Goal: Use online tool/utility: Use online tool/utility

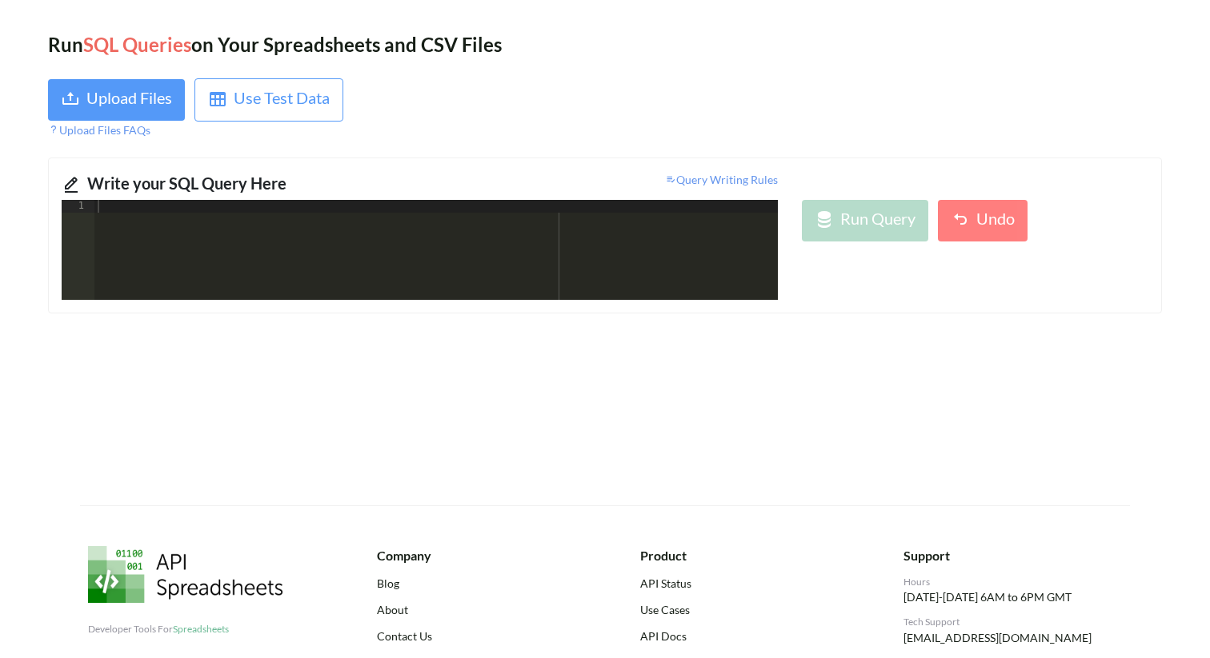
scroll to position [30, 0]
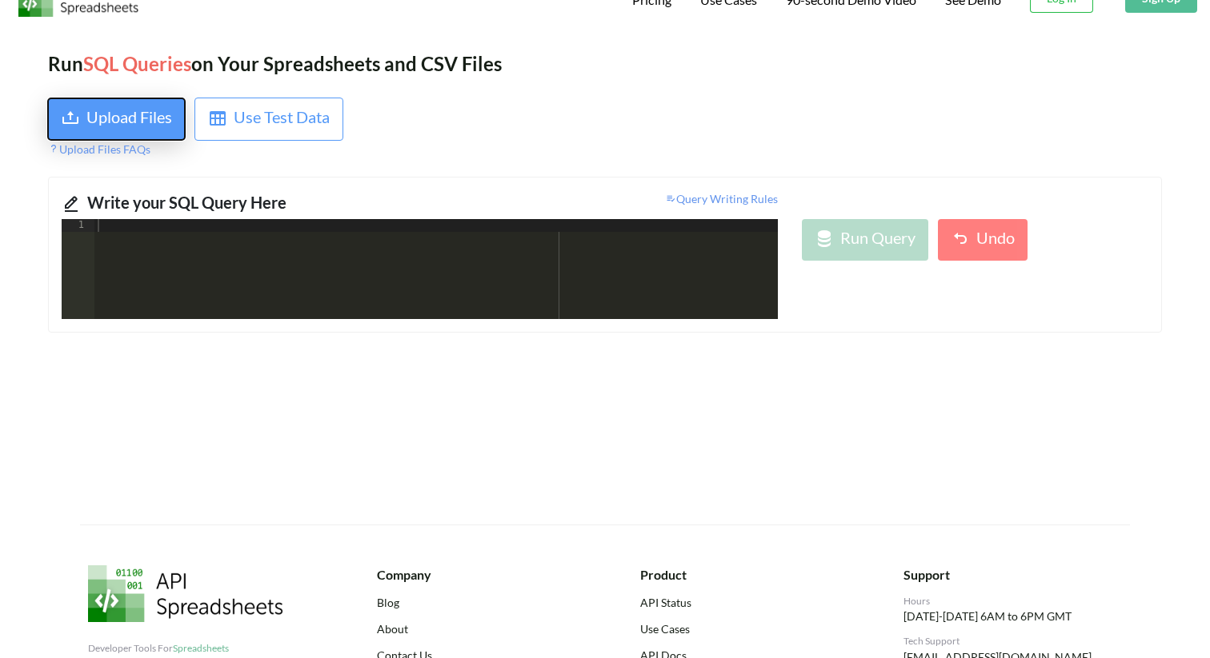
click at [130, 116] on div "Upload Files" at bounding box center [129, 119] width 86 height 29
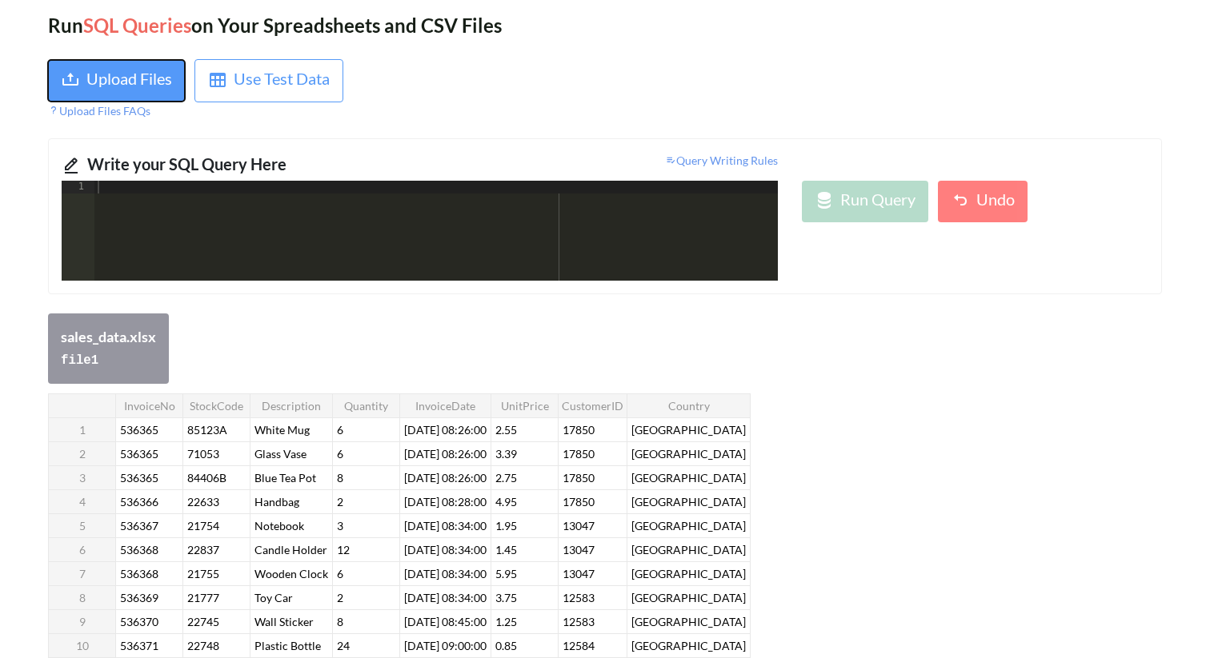
scroll to position [0, 0]
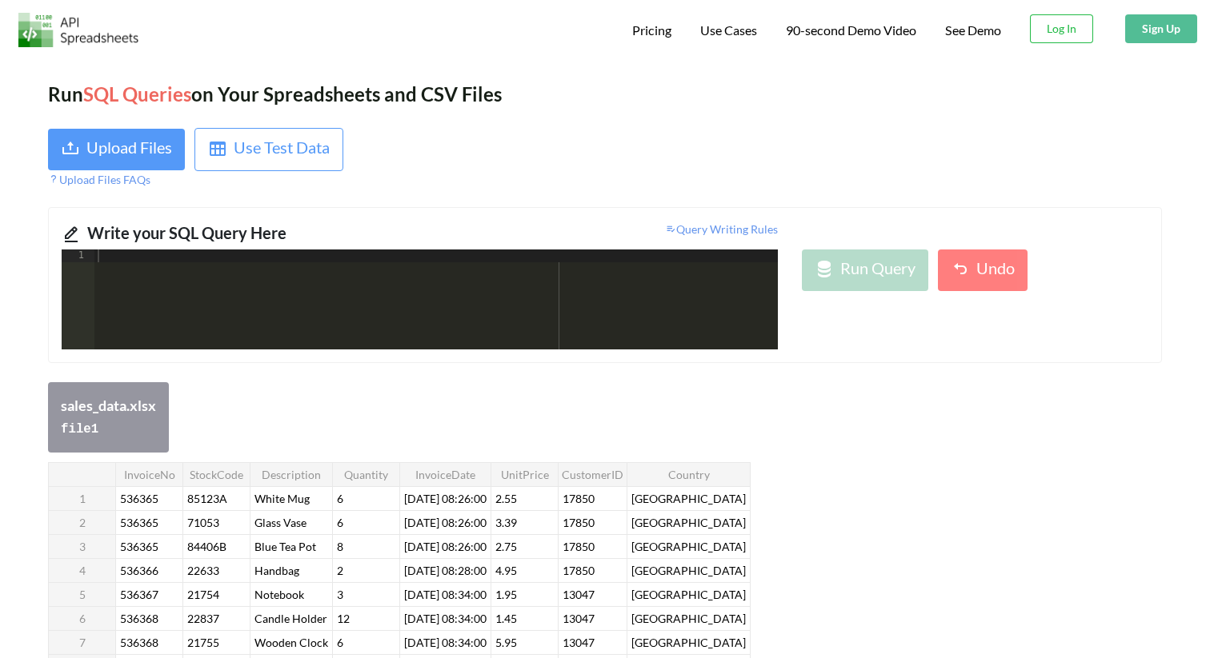
click at [178, 258] on div at bounding box center [435, 313] width 683 height 126
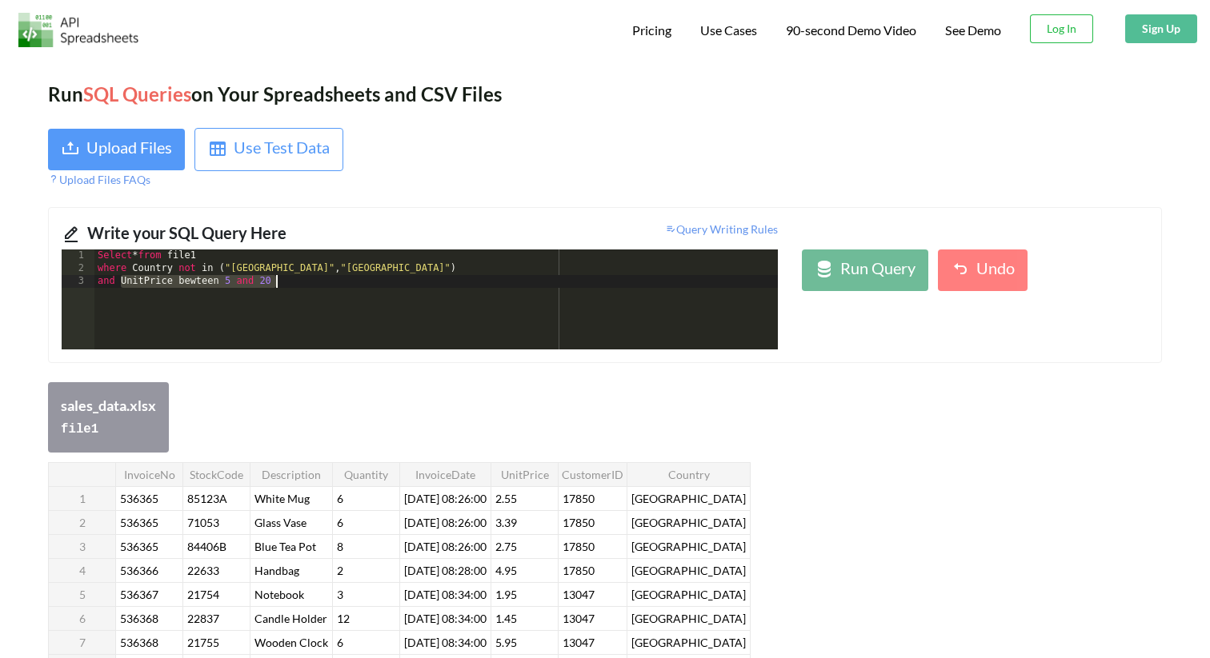
drag, startPoint x: 121, startPoint y: 285, endPoint x: 288, endPoint y: 291, distance: 167.3
click at [288, 291] on div "Select * from file1 where Country not in ( "[GEOGRAPHIC_DATA]" , "[GEOGRAPHIC_D…" at bounding box center [435, 313] width 683 height 126
click at [304, 281] on div "Select * from file1 where Country not in ( "[GEOGRAPHIC_DATA]" , "[GEOGRAPHIC_D…" at bounding box center [435, 313] width 683 height 126
click at [326, 285] on div "Select * from file1 where Country not in ( "[GEOGRAPHIC_DATA]" , "[GEOGRAPHIC_D…" at bounding box center [435, 313] width 683 height 126
click at [370, 288] on div "Select * from file1 where Country not in ( "[GEOGRAPHIC_DATA]" , "[GEOGRAPHIC_D…" at bounding box center [435, 313] width 683 height 126
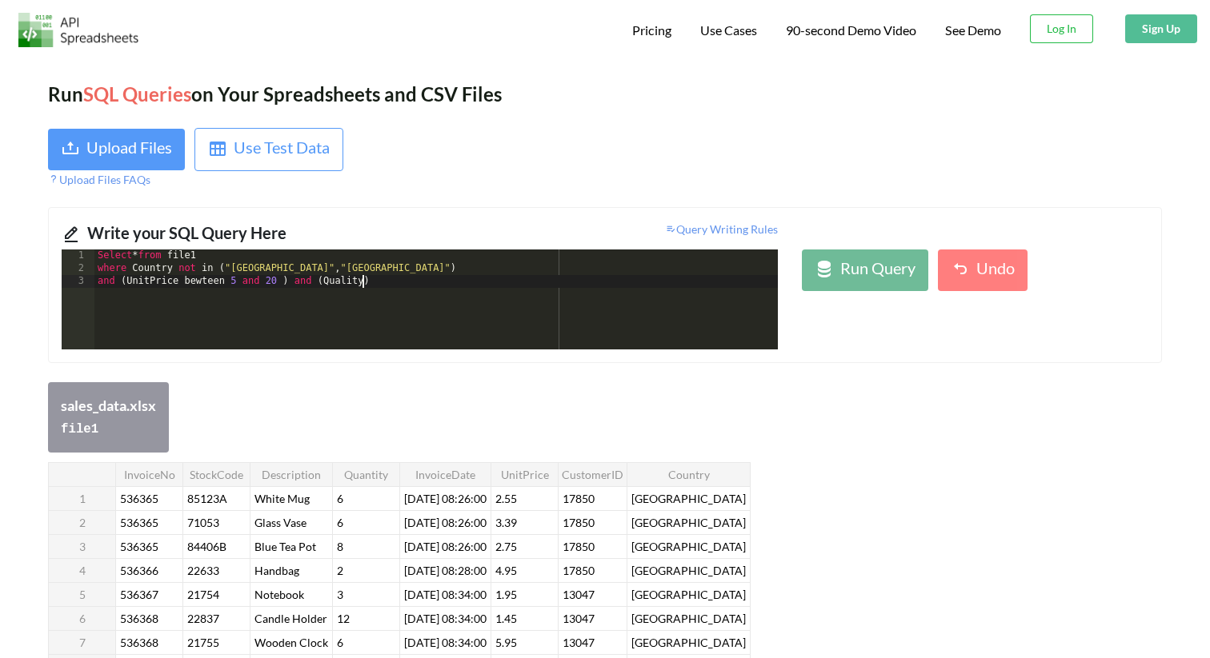
click at [364, 286] on div "Select * from file1 where Country not in ( "[GEOGRAPHIC_DATA]" , "[GEOGRAPHIC_D…" at bounding box center [435, 313] width 683 height 126
click at [865, 284] on div "Run Query" at bounding box center [877, 270] width 75 height 29
click at [203, 286] on div "Select * from file1 where Country not in ( "[GEOGRAPHIC_DATA]" , "[GEOGRAPHIC_D…" at bounding box center [435, 313] width 683 height 126
click at [837, 279] on div "Run Query" at bounding box center [864, 270] width 101 height 29
click at [214, 271] on div "Select * from file1 where Country not in ( "[GEOGRAPHIC_DATA]" , "[GEOGRAPHIC_D…" at bounding box center [435, 313] width 683 height 126
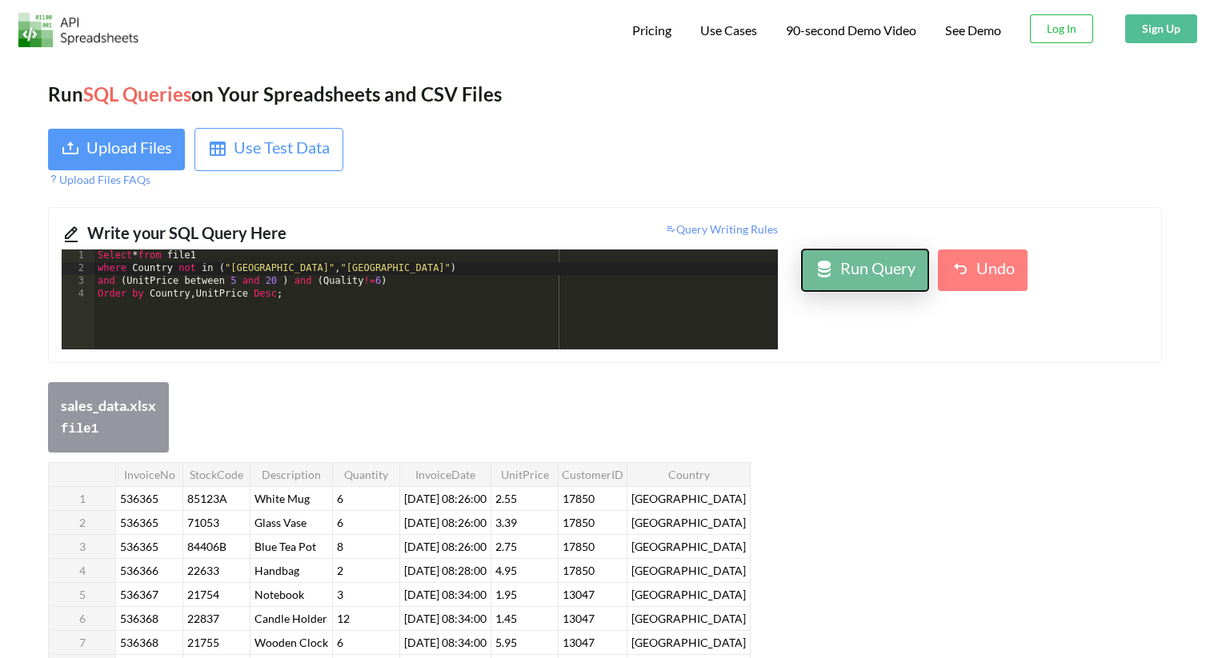
click at [854, 272] on div "Run Query" at bounding box center [877, 270] width 75 height 29
click at [227, 270] on div "Select * from file1 where Country not in ( "[GEOGRAPHIC_DATA]" , "[GEOGRAPHIC_D…" at bounding box center [435, 313] width 683 height 126
click at [314, 272] on div "Select * from file1 where Country not in ( ' [GEOGRAPHIC_DATA] "," [GEOGRAPHIC_…" at bounding box center [435, 313] width 683 height 126
click at [327, 272] on div "Select * from file1 where Country not in ( '[GEOGRAPHIC_DATA]' , "[GEOGRAPHIC_D…" at bounding box center [435, 313] width 683 height 126
click at [375, 273] on div "Select * from file1 where Country not in ( '[GEOGRAPHIC_DATA]' ,' [GEOGRAPHIC_D…" at bounding box center [435, 313] width 683 height 126
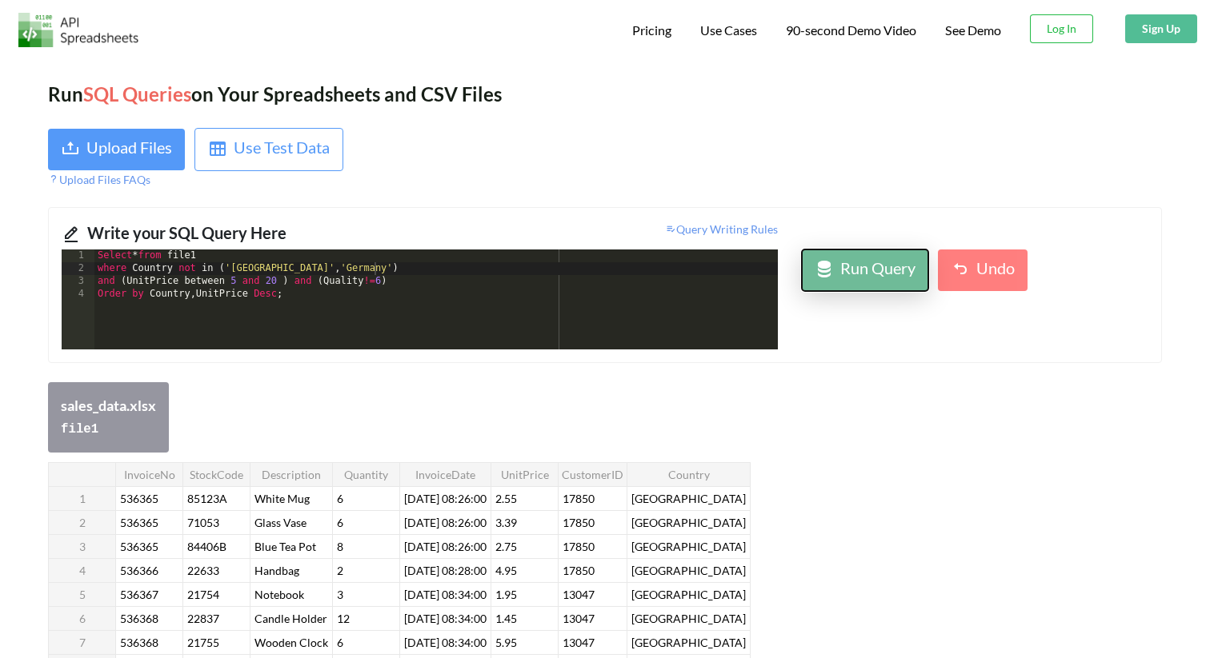
click at [862, 269] on div "Run Query" at bounding box center [877, 270] width 75 height 29
click at [846, 276] on div "Run Query" at bounding box center [877, 270] width 75 height 29
click at [346, 288] on div "Select * from file1 where Country not in ( '[GEOGRAPHIC_DATA]' , '[GEOGRAPHIC_D…" at bounding box center [435, 313] width 683 height 126
click at [844, 276] on div "Run Query" at bounding box center [877, 270] width 75 height 29
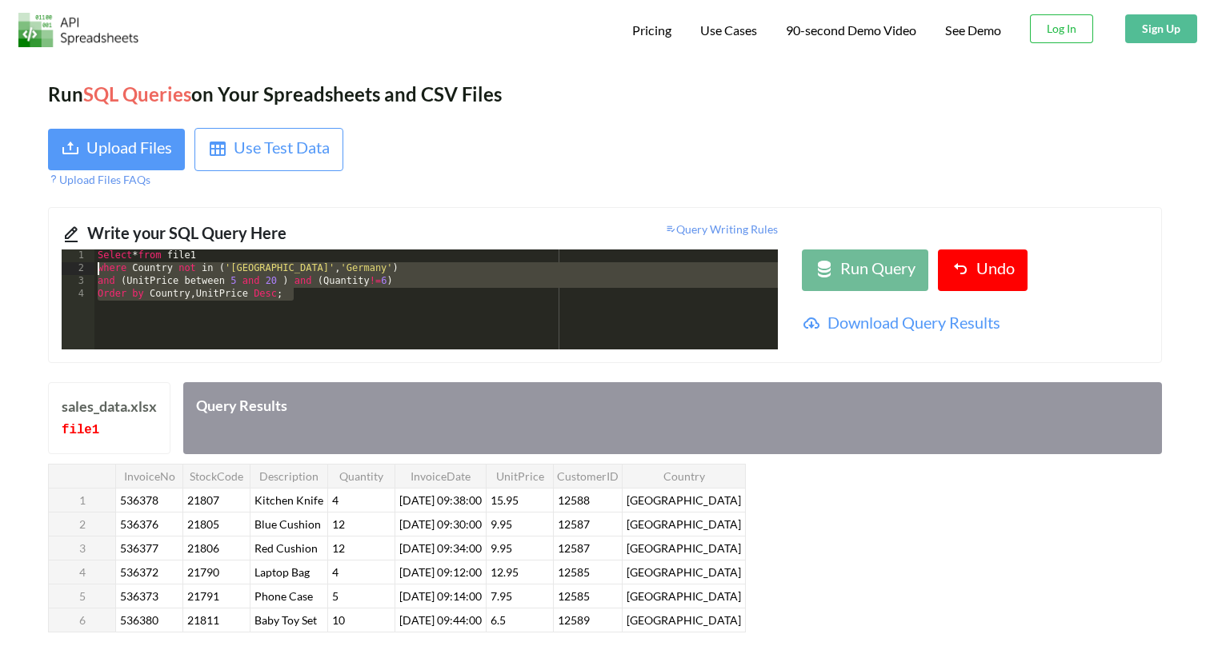
drag, startPoint x: 302, startPoint y: 296, endPoint x: 95, endPoint y: 273, distance: 208.5
click at [95, 273] on div "Select * from file1 where Country not in ( '[GEOGRAPHIC_DATA]' , '[GEOGRAPHIC_D…" at bounding box center [435, 313] width 683 height 126
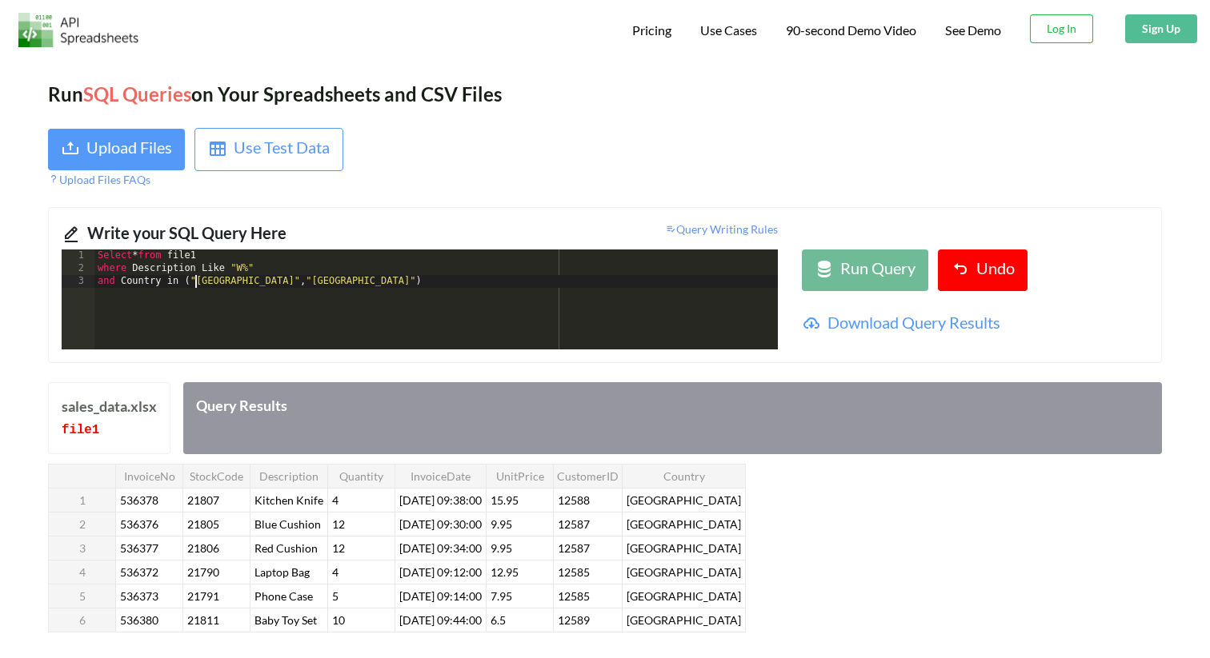
click at [195, 285] on div "Select * from file1 where Description Like "W%" and Country in ( "[GEOGRAPHIC_D…" at bounding box center [435, 313] width 683 height 126
click at [234, 284] on div "Select * from file1 where Description Like "W%" and Country in ( ' [GEOGRAPHIC_…" at bounding box center [435, 313] width 683 height 126
click at [247, 283] on div "Select * from file1 where Description Like "W%" and Country in ( '[GEOGRAPHIC_D…" at bounding box center [435, 313] width 683 height 126
click at [280, 285] on div "Select * from file1 where Description Like "W%" and Country in ( '[GEOGRAPHIC_D…" at bounding box center [435, 313] width 683 height 126
click at [301, 282] on div "Select * from file1 where Description Like "W%" and Country in ( '[GEOGRAPHIC_D…" at bounding box center [435, 313] width 683 height 126
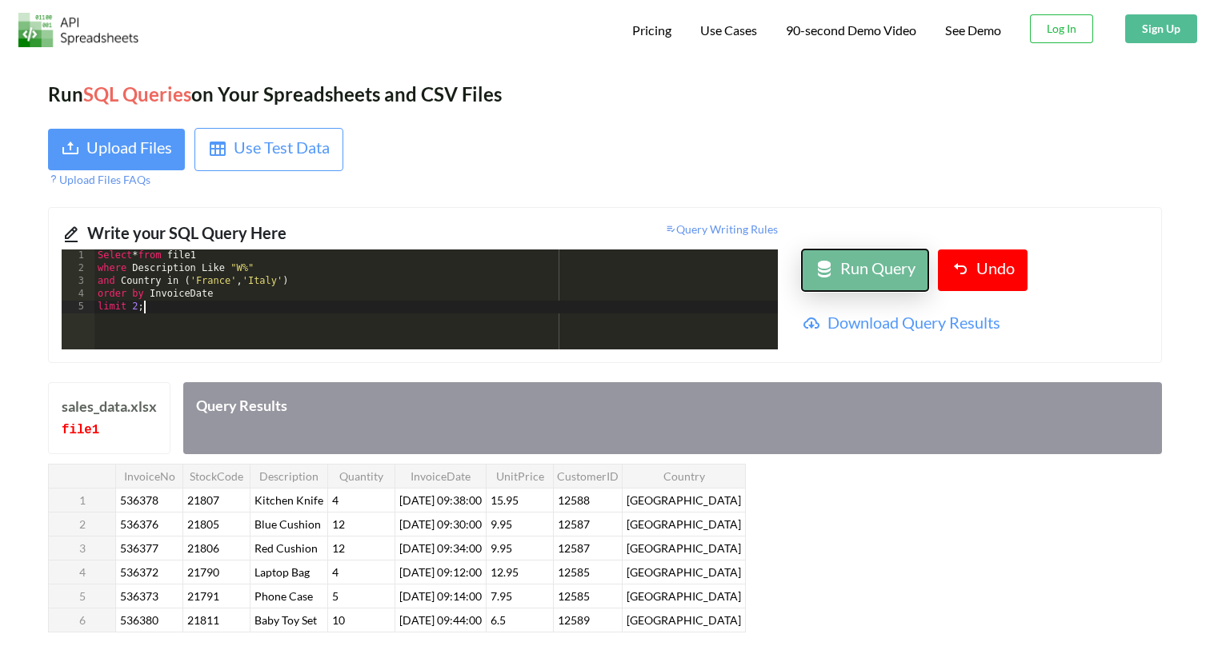
click at [865, 267] on div "Run Query" at bounding box center [877, 270] width 75 height 29
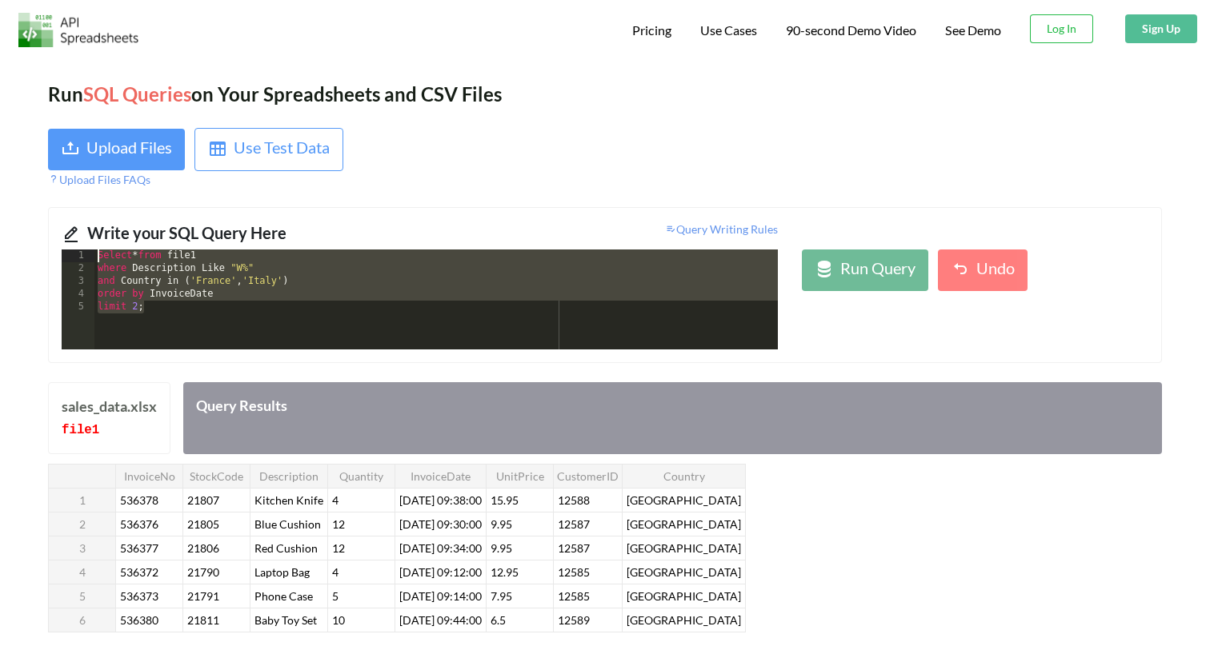
drag, startPoint x: 161, startPoint y: 310, endPoint x: 82, endPoint y: 250, distance: 99.4
click at [82, 250] on div "1 2 3 4 5 Select * from file1 where Description Like "W%" and Country in ( '[GE…" at bounding box center [420, 300] width 716 height 100
click at [199, 316] on div "Select * from file1 where Description Like "W%" and Country in ( '[GEOGRAPHIC_D…" at bounding box center [435, 313] width 683 height 126
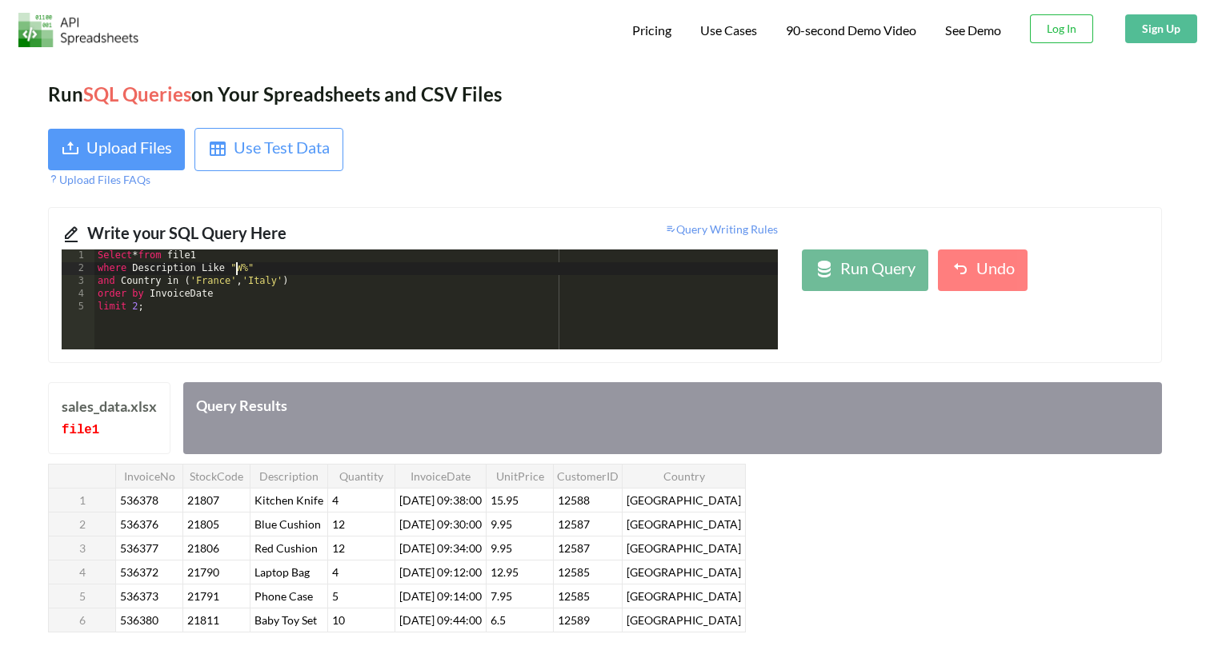
click at [235, 270] on div "Select * from file1 where Description Like "W%" and Country in ( '[GEOGRAPHIC_D…" at bounding box center [435, 313] width 683 height 126
click at [256, 271] on div "Select * from file1 where Description Like ' W % " and Country in ( '[GEOGRAPHI…" at bounding box center [435, 313] width 683 height 126
click at [842, 265] on div "Run Query" at bounding box center [877, 270] width 75 height 29
click at [162, 310] on div "Select * from file1 where Description Like 'W%' ' and Country in ( '[GEOGRAPHIC…" at bounding box center [435, 313] width 683 height 126
click at [891, 255] on button "Run Query" at bounding box center [865, 271] width 126 height 42
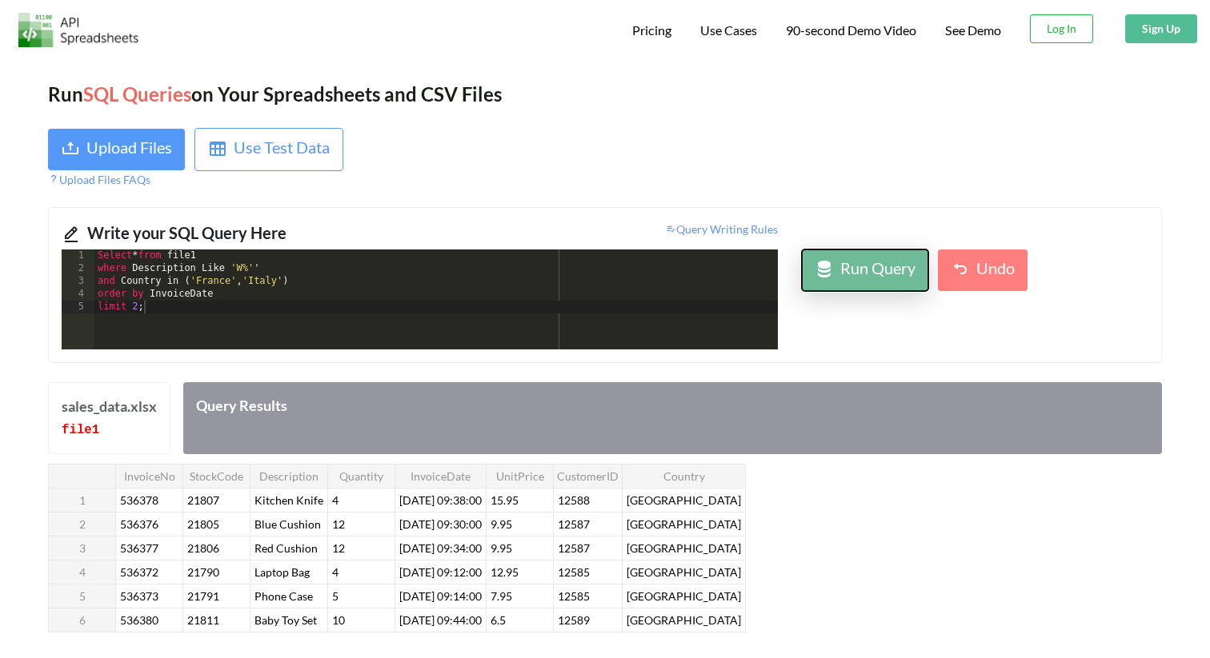
click at [871, 267] on div "Run Query" at bounding box center [877, 270] width 75 height 29
click at [263, 266] on div "Select * from file1 where Description Like 'W%' ' and Country in ( '[GEOGRAPHIC…" at bounding box center [435, 313] width 683 height 126
click at [899, 265] on div "Run Query" at bounding box center [877, 270] width 75 height 29
